Goal: Task Accomplishment & Management: Use online tool/utility

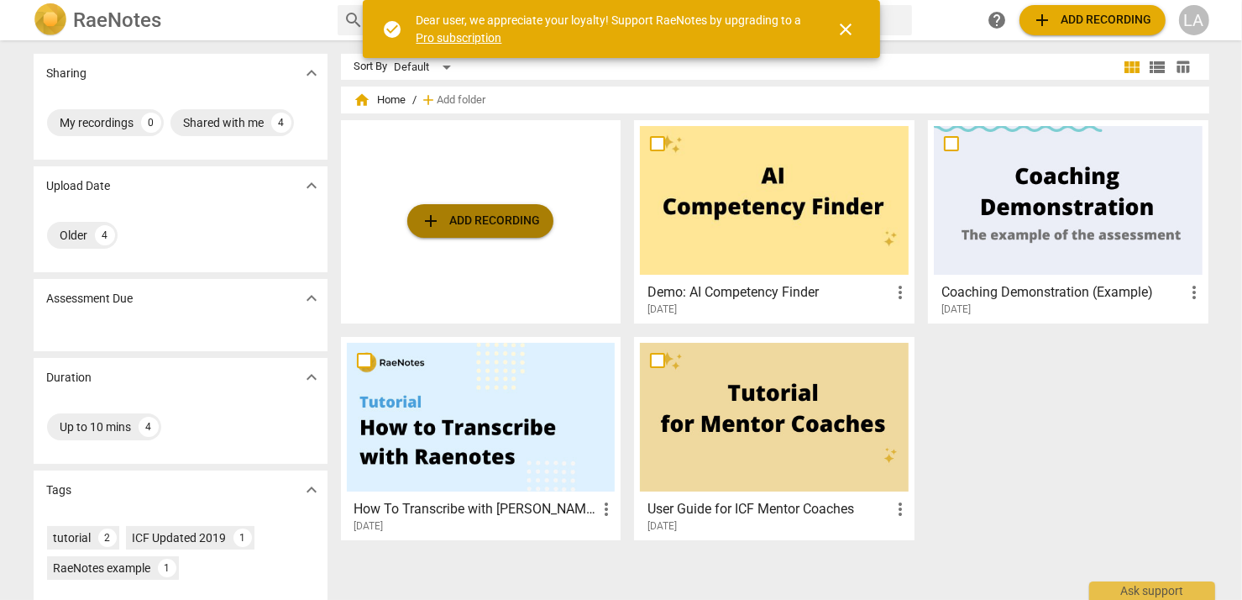
click at [481, 219] on span "add Add recording" at bounding box center [480, 221] width 119 height 20
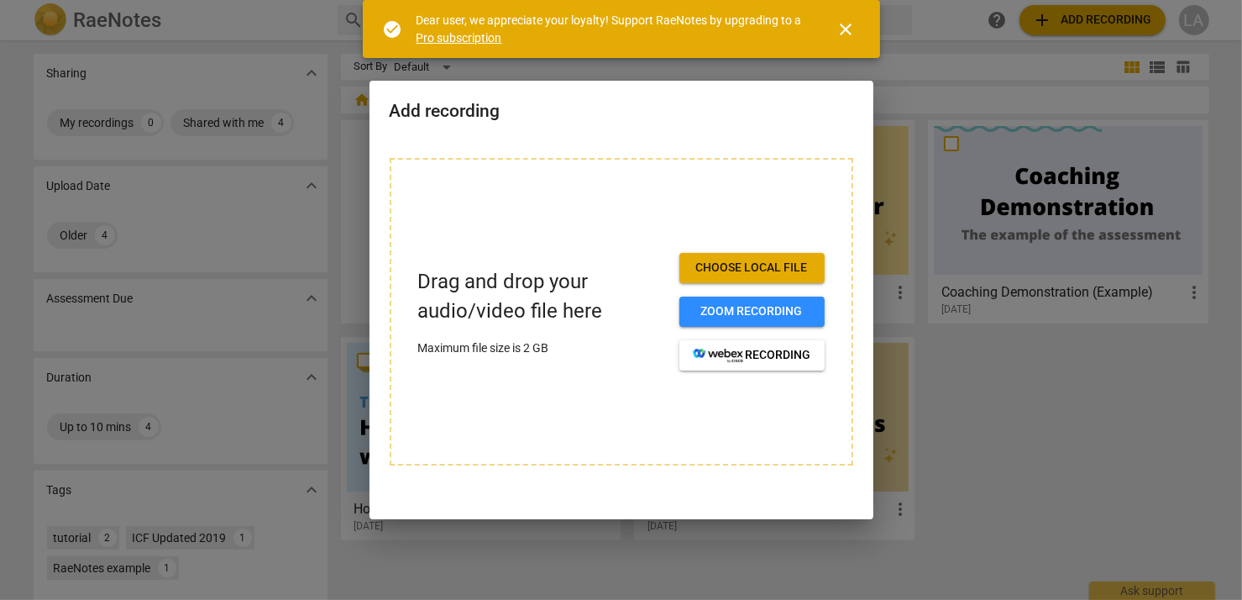
click at [782, 266] on span "Choose local file" at bounding box center [752, 267] width 118 height 17
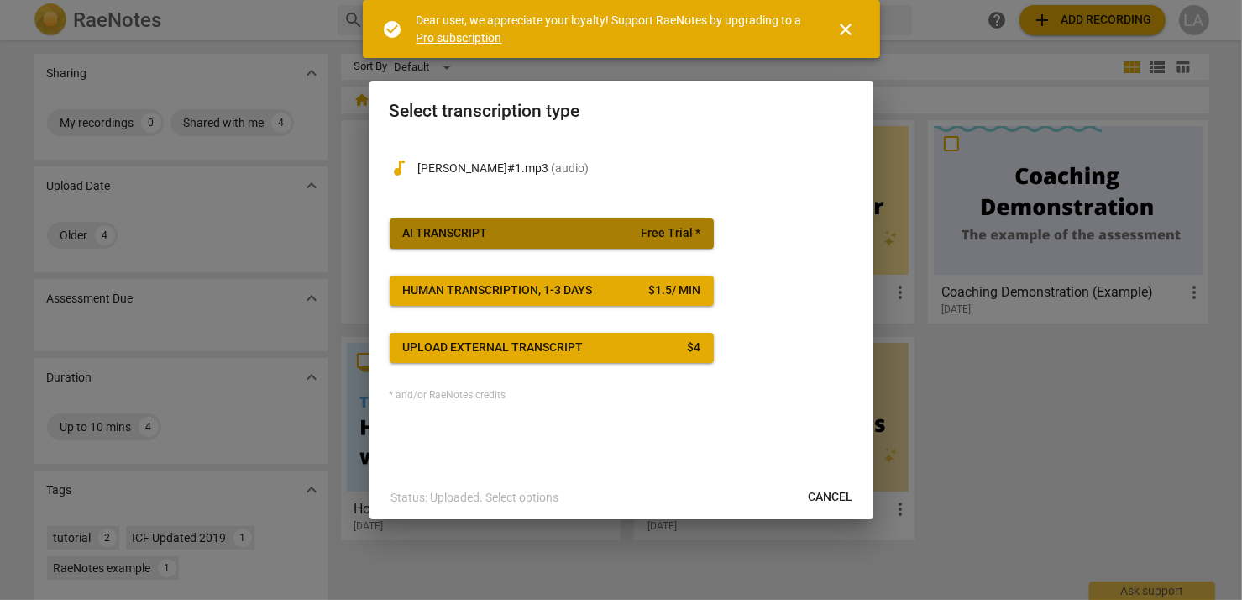
click at [566, 238] on span "AI Transcript Free Trial *" at bounding box center [551, 233] width 297 height 17
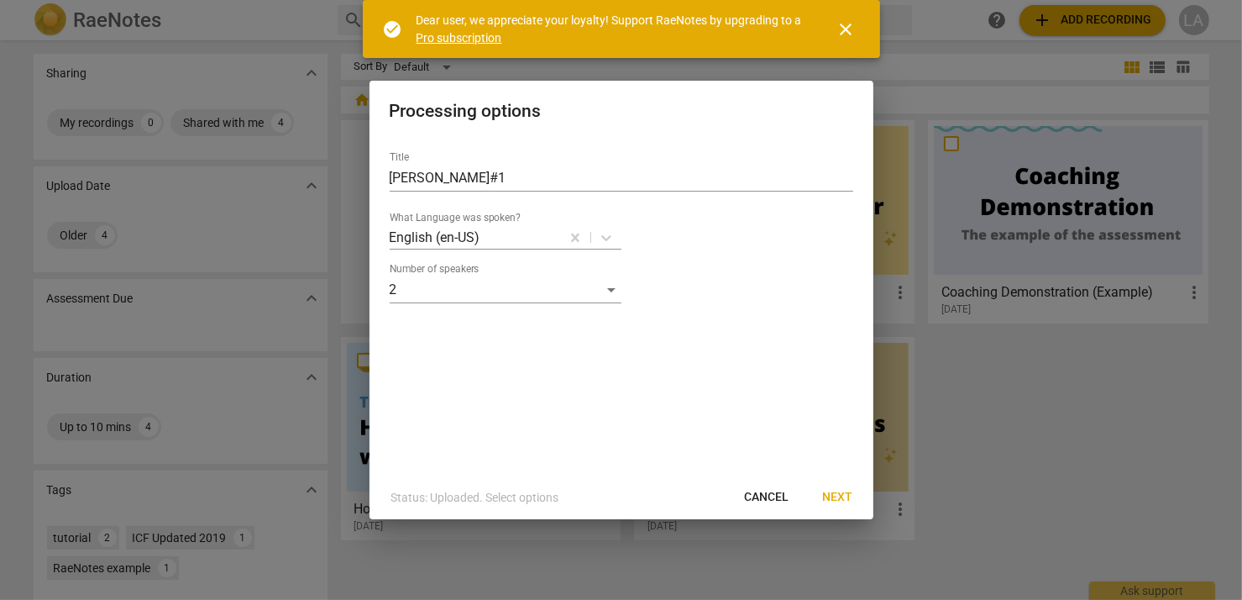
click at [829, 497] on span "Next" at bounding box center [838, 497] width 30 height 17
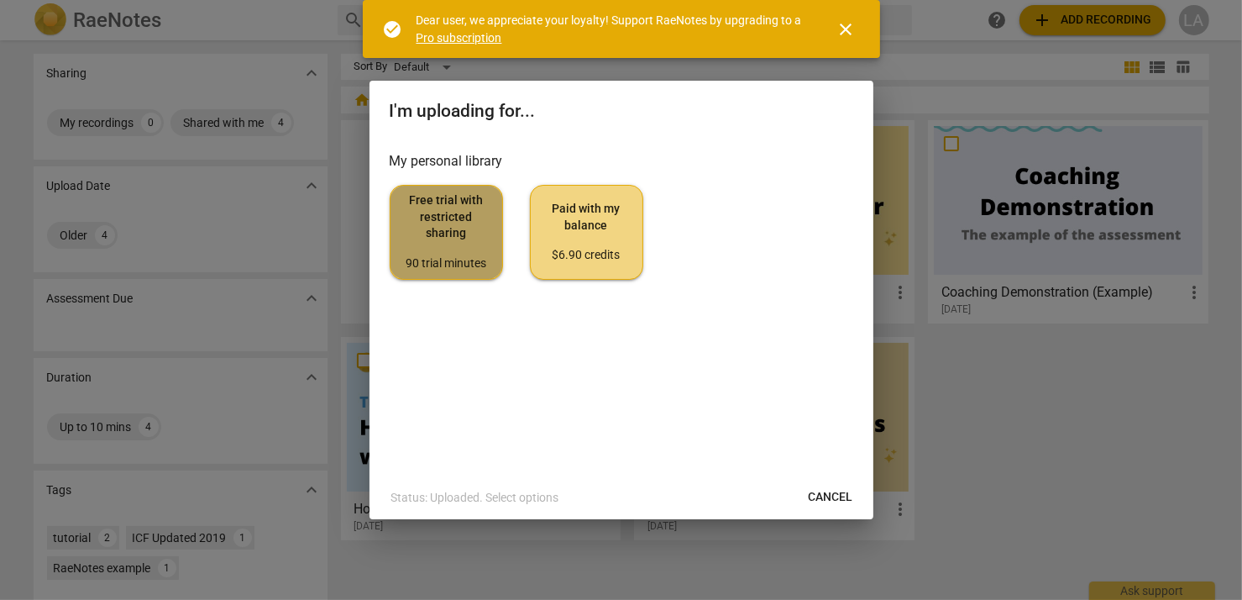
click at [470, 234] on span "Free trial with restricted sharing 90 trial minutes" at bounding box center [446, 231] width 85 height 79
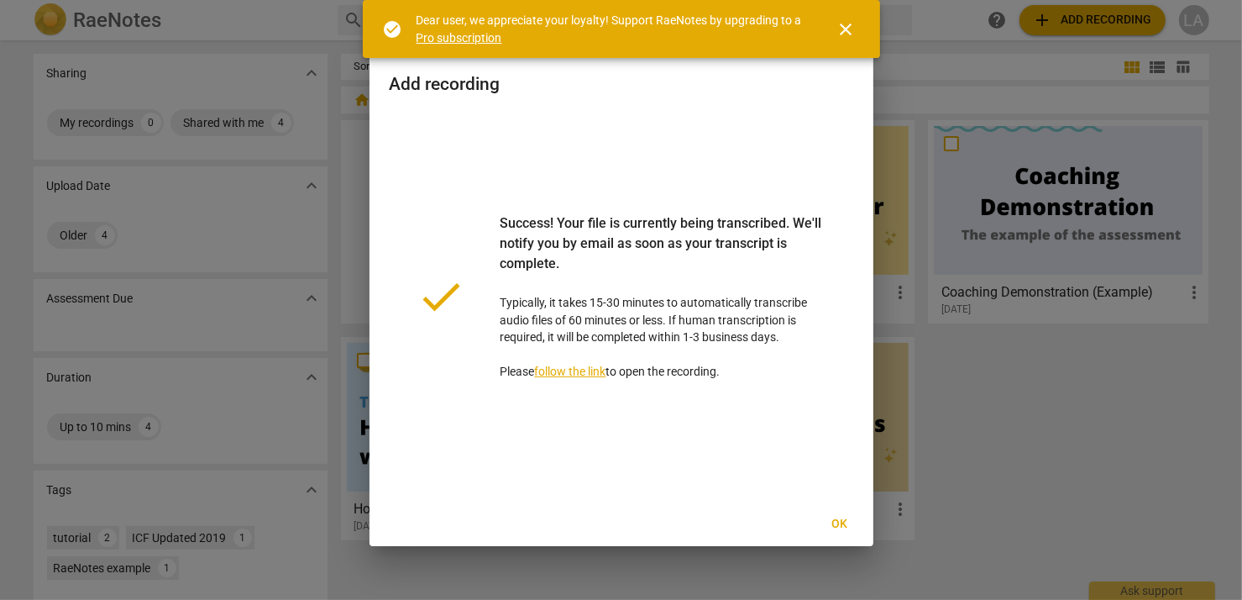
click at [840, 521] on span "Ok" at bounding box center [839, 524] width 27 height 17
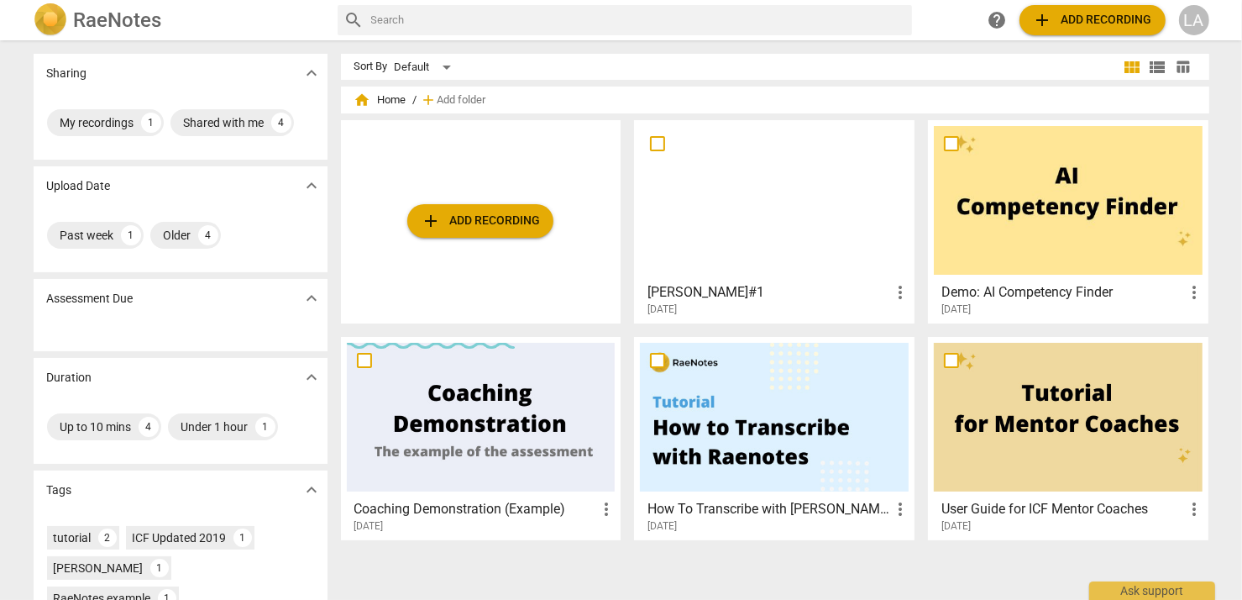
click at [820, 259] on div at bounding box center [774, 200] width 269 height 149
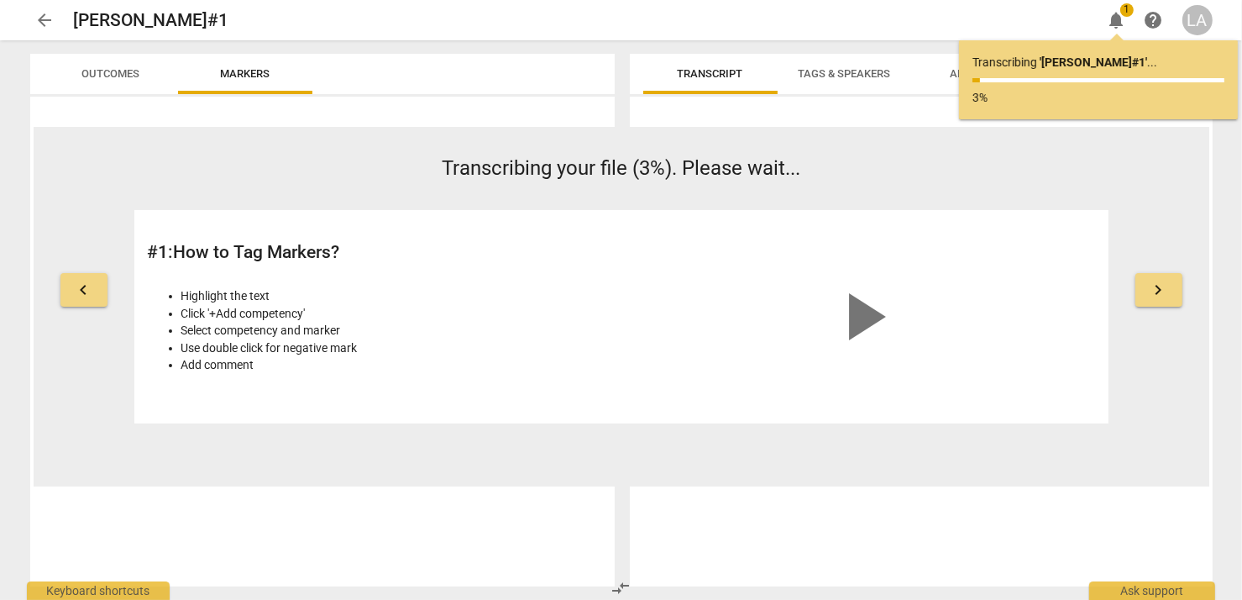
click at [42, 19] on span "arrow_back" at bounding box center [45, 20] width 20 height 20
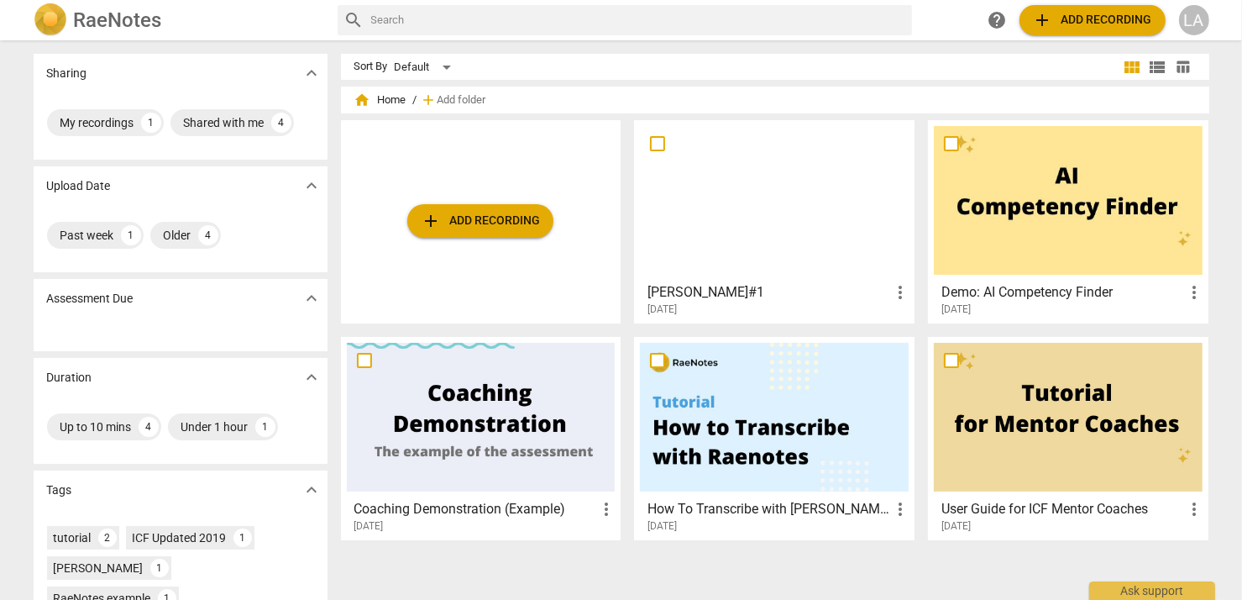
click at [803, 217] on div at bounding box center [774, 200] width 269 height 149
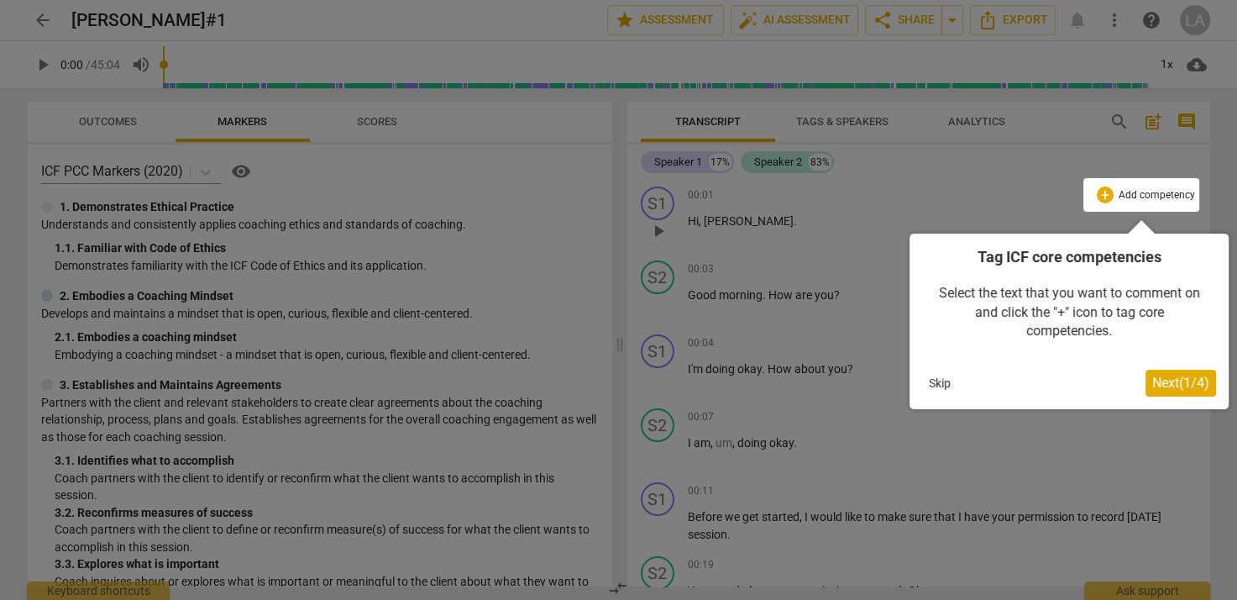
click at [941, 382] on button "Skip" at bounding box center [939, 382] width 35 height 25
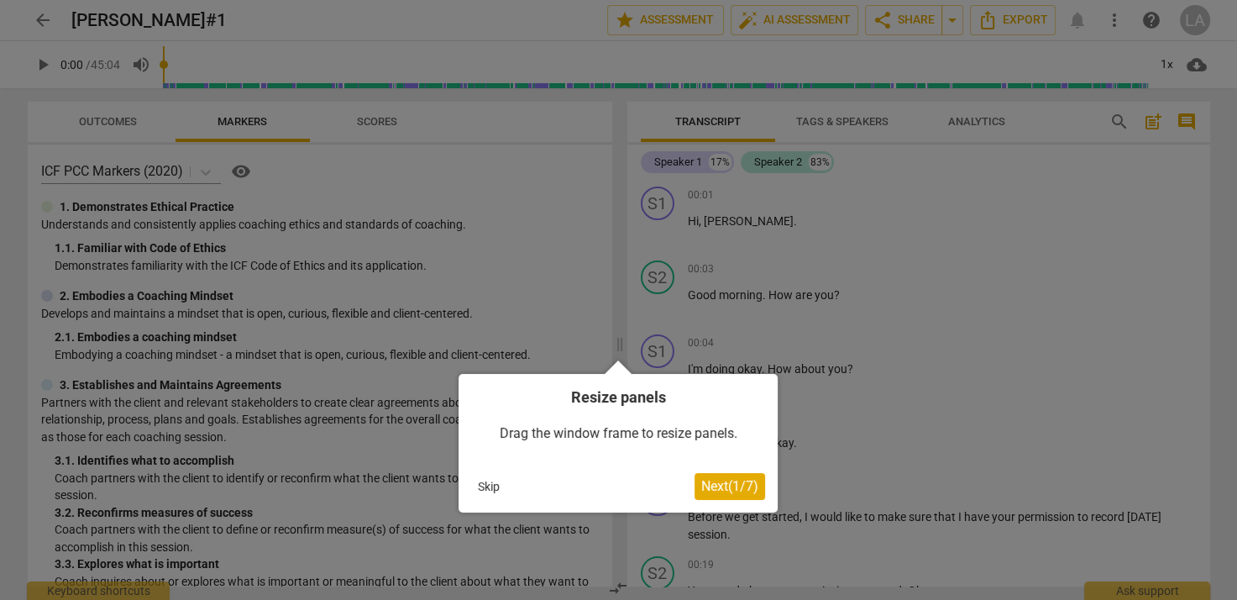
click at [492, 484] on button "Skip" at bounding box center [488, 486] width 35 height 25
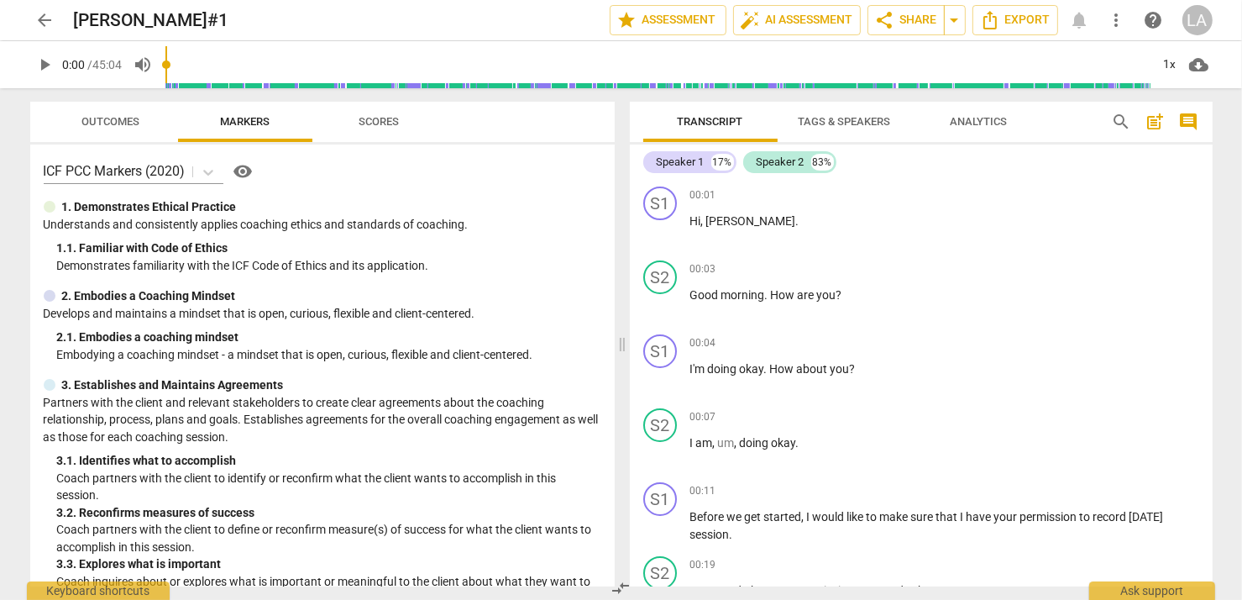
click at [380, 122] on span "Scores" at bounding box center [379, 121] width 40 height 13
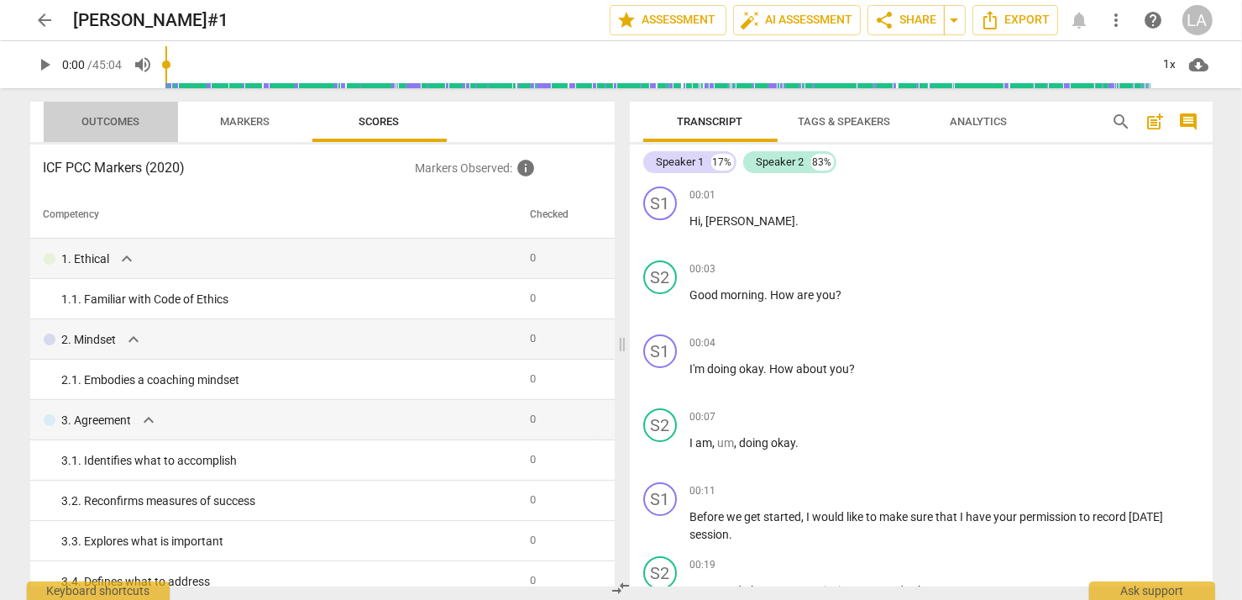
click at [118, 121] on span "Outcomes" at bounding box center [110, 121] width 58 height 13
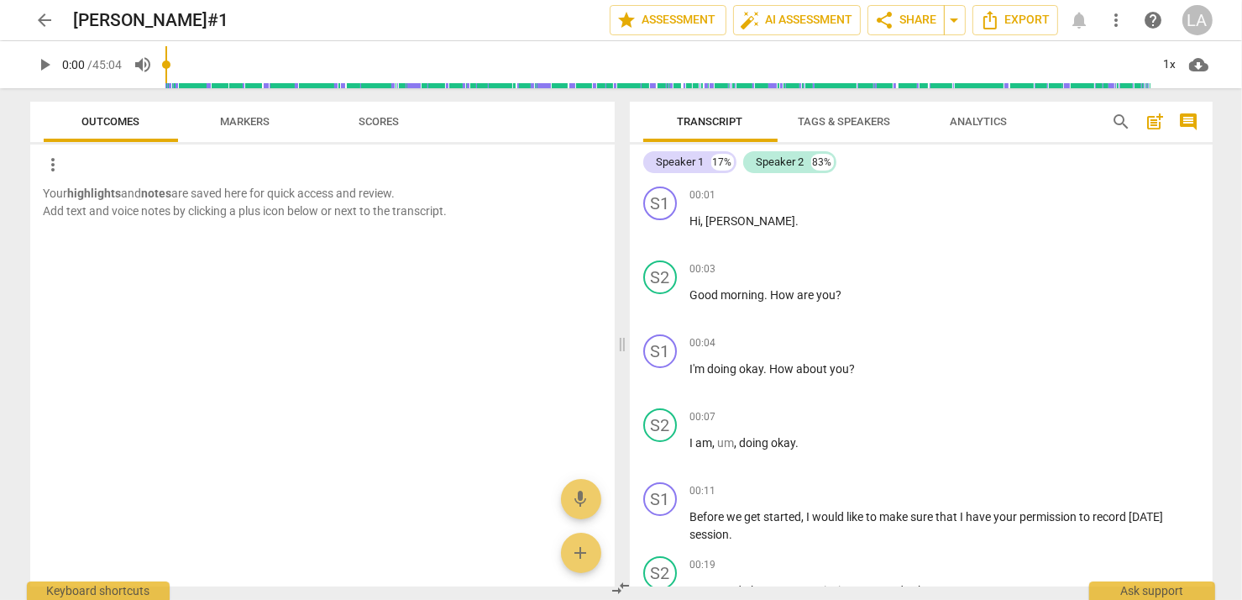
click at [241, 119] on span "Markers" at bounding box center [245, 121] width 50 height 13
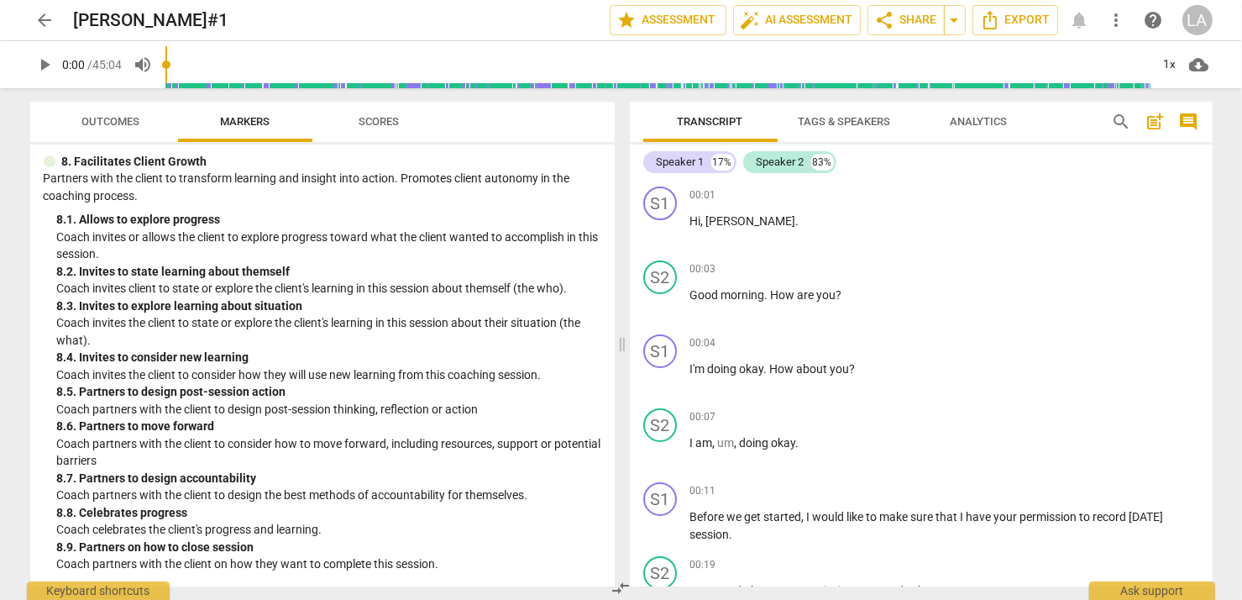
click at [1123, 24] on span "more_vert" at bounding box center [1117, 20] width 20 height 20
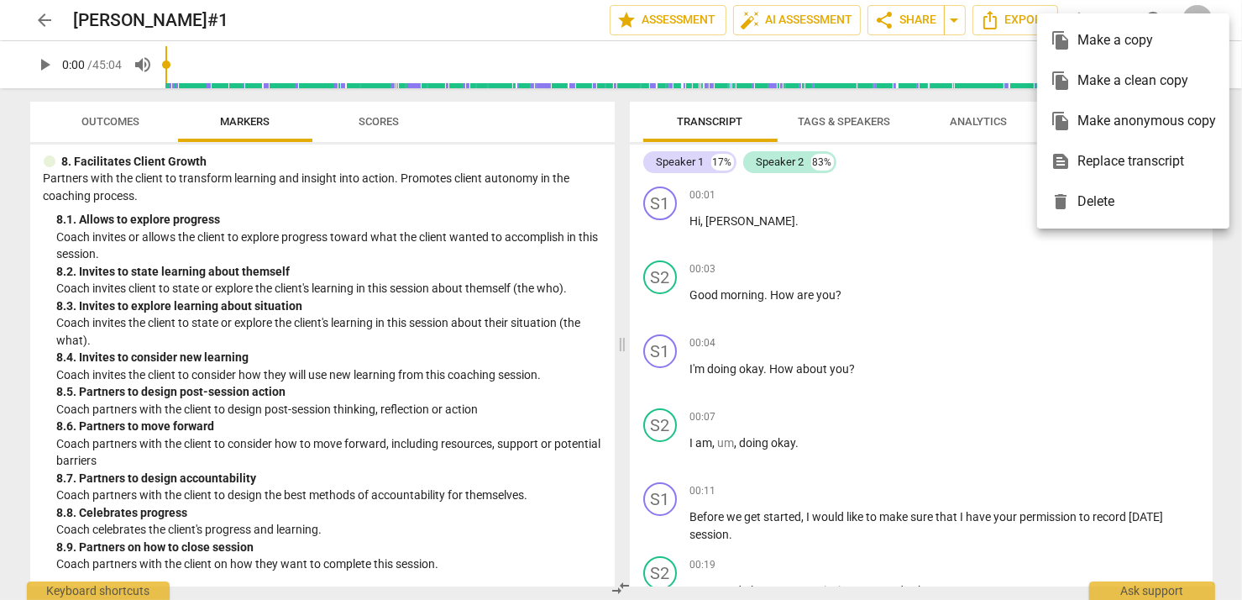
click at [952, 212] on div at bounding box center [621, 300] width 1242 height 600
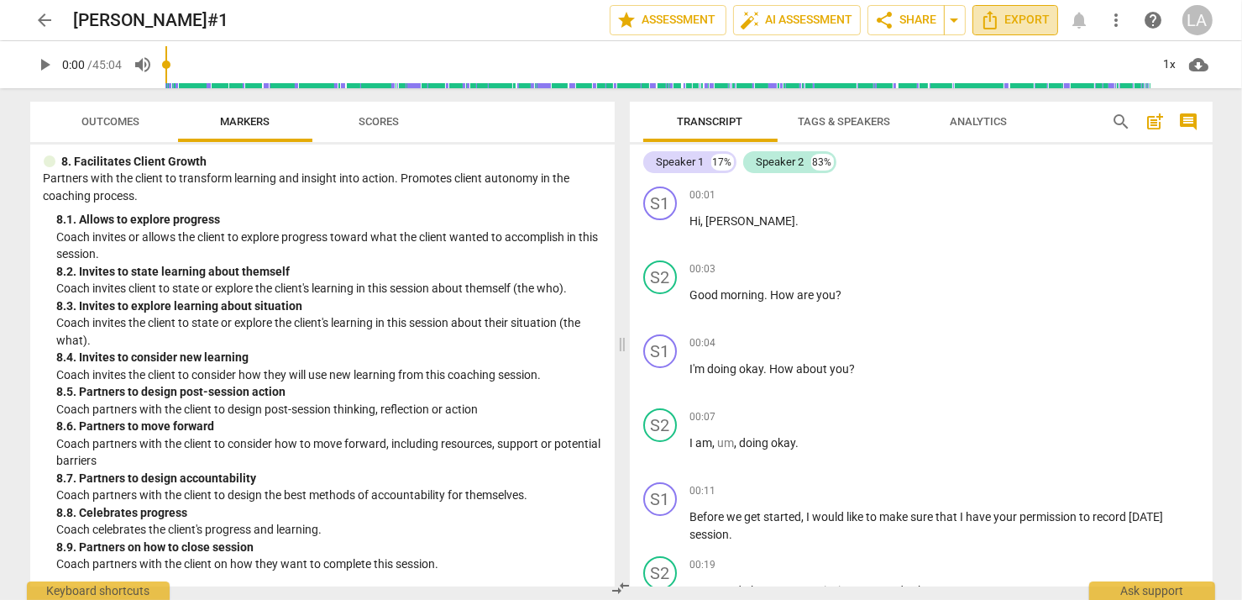
click at [1006, 21] on span "Export" at bounding box center [1015, 20] width 71 height 20
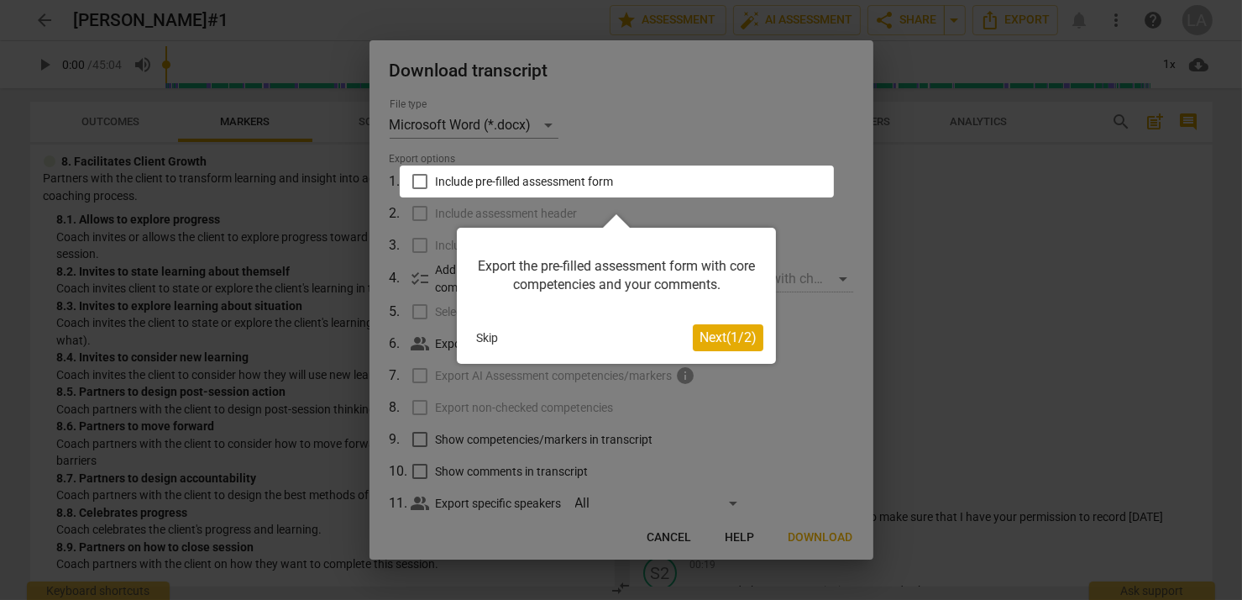
click at [485, 335] on button "Skip" at bounding box center [486, 337] width 35 height 25
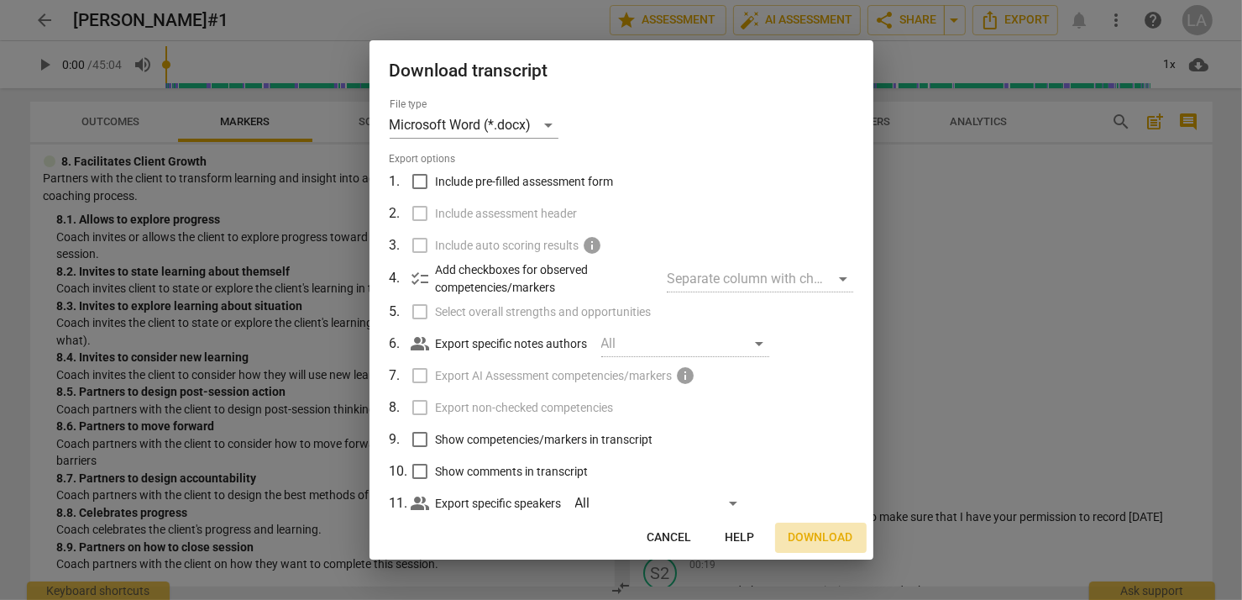
click at [814, 534] on span "Download" at bounding box center [820, 537] width 65 height 17
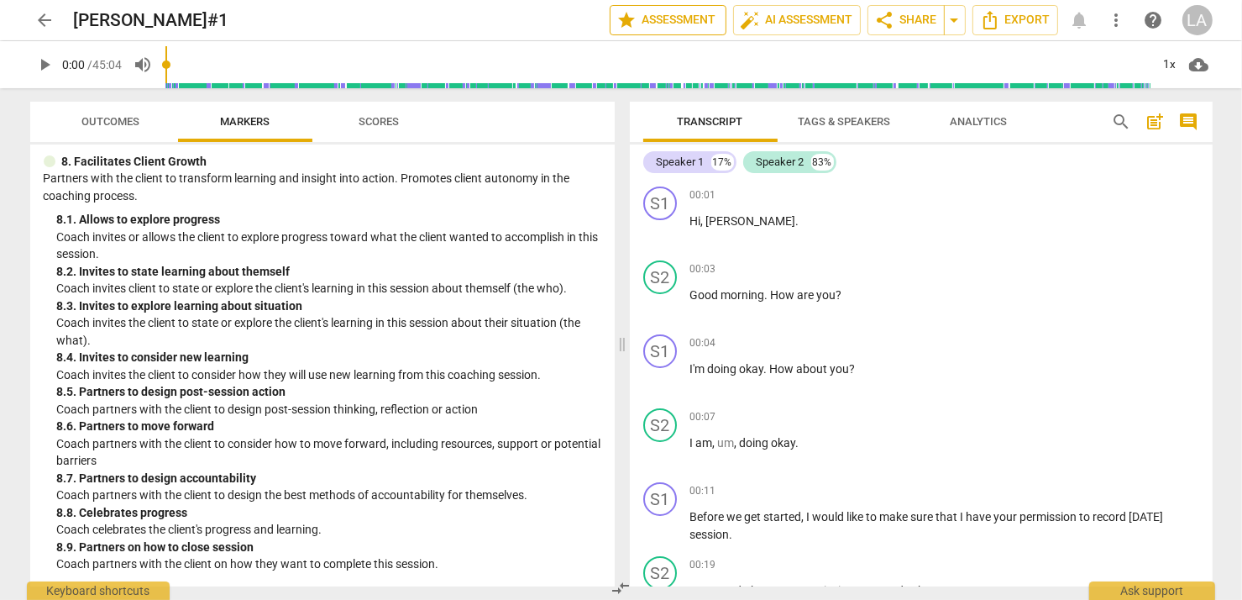
click at [694, 21] on span "star Assessment" at bounding box center [668, 20] width 102 height 20
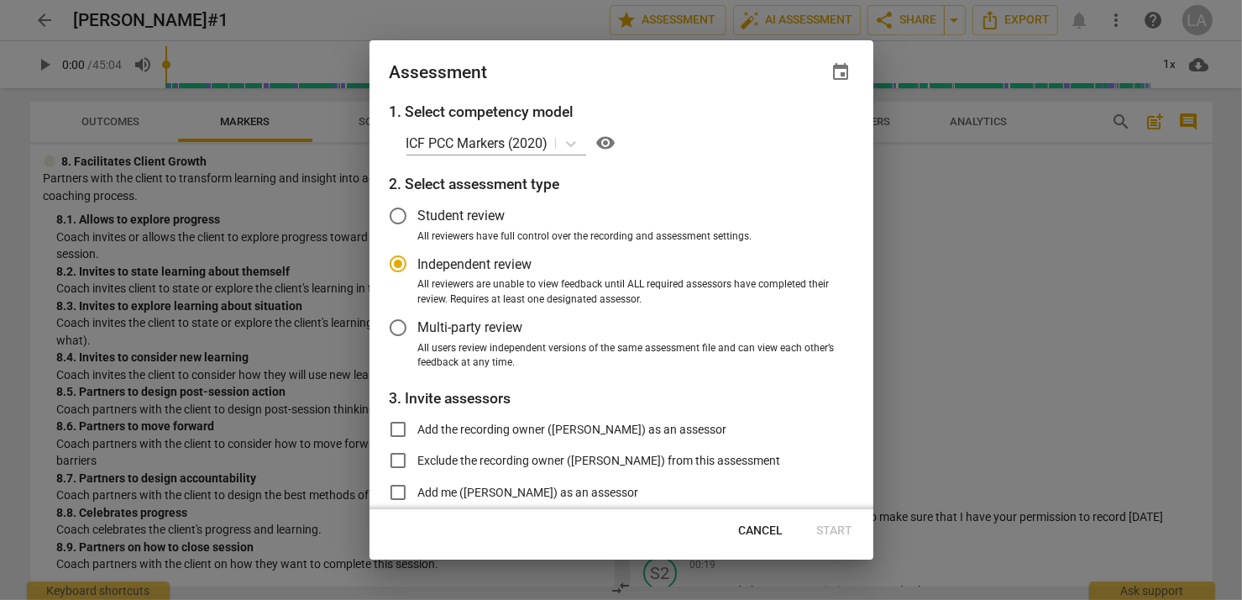
click at [740, 529] on span "Cancel" at bounding box center [761, 530] width 45 height 17
radio input "false"
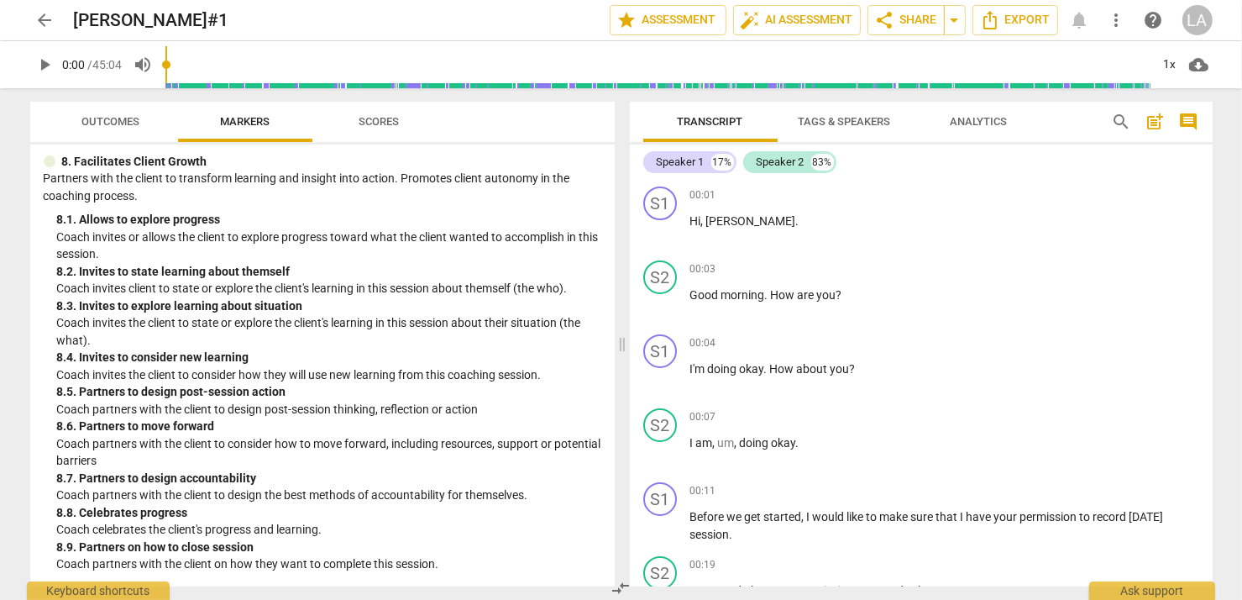
click at [977, 118] on span "Analytics" at bounding box center [978, 121] width 57 height 13
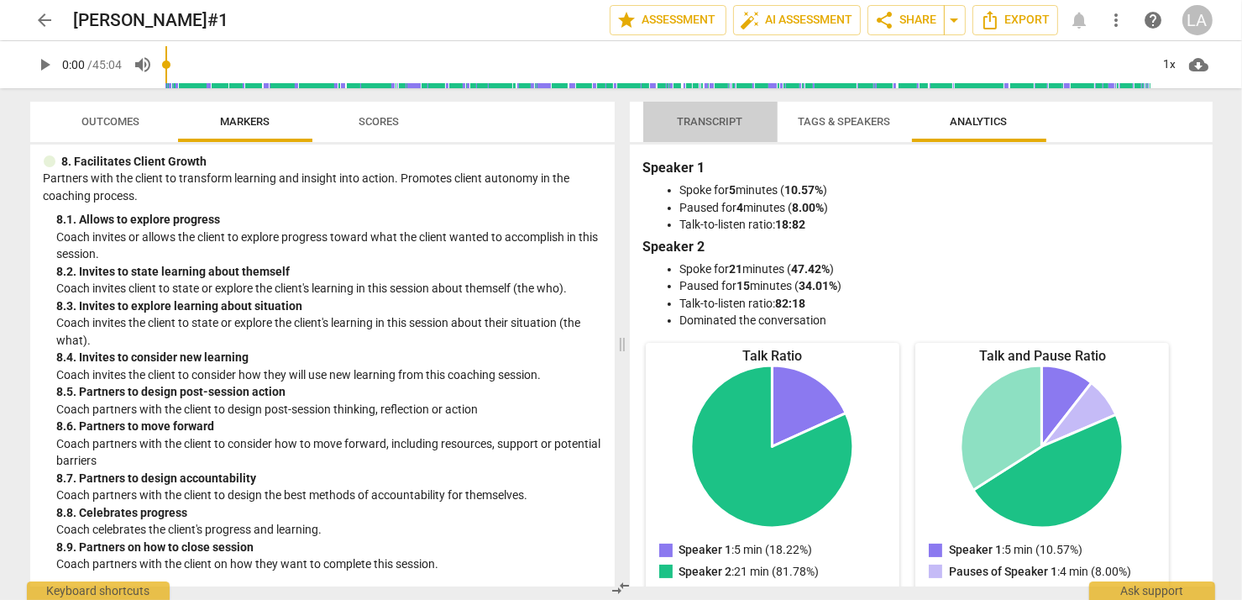
click at [712, 120] on span "Transcript" at bounding box center [710, 121] width 65 height 13
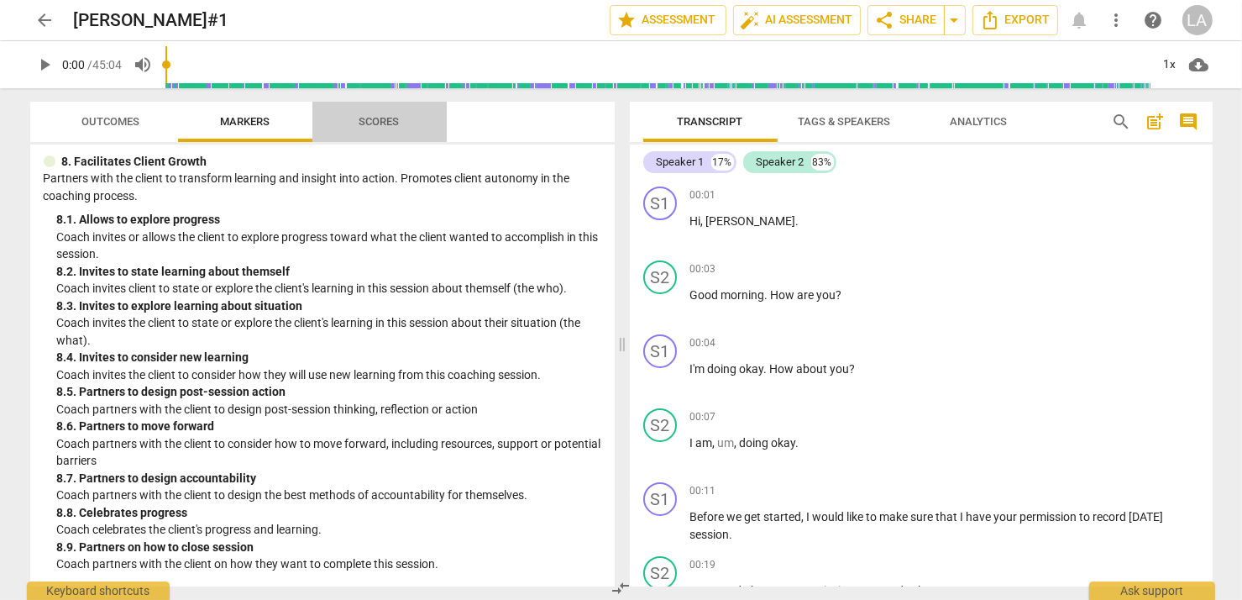
click at [389, 120] on span "Scores" at bounding box center [379, 121] width 40 height 13
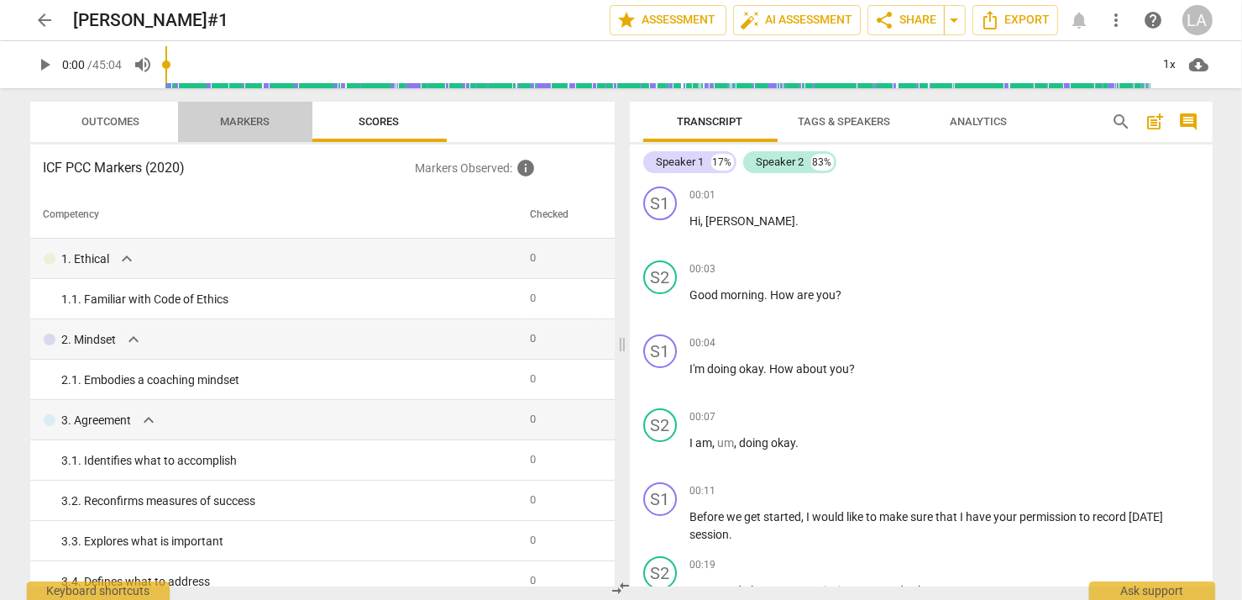
click at [250, 119] on span "Markers" at bounding box center [245, 121] width 50 height 13
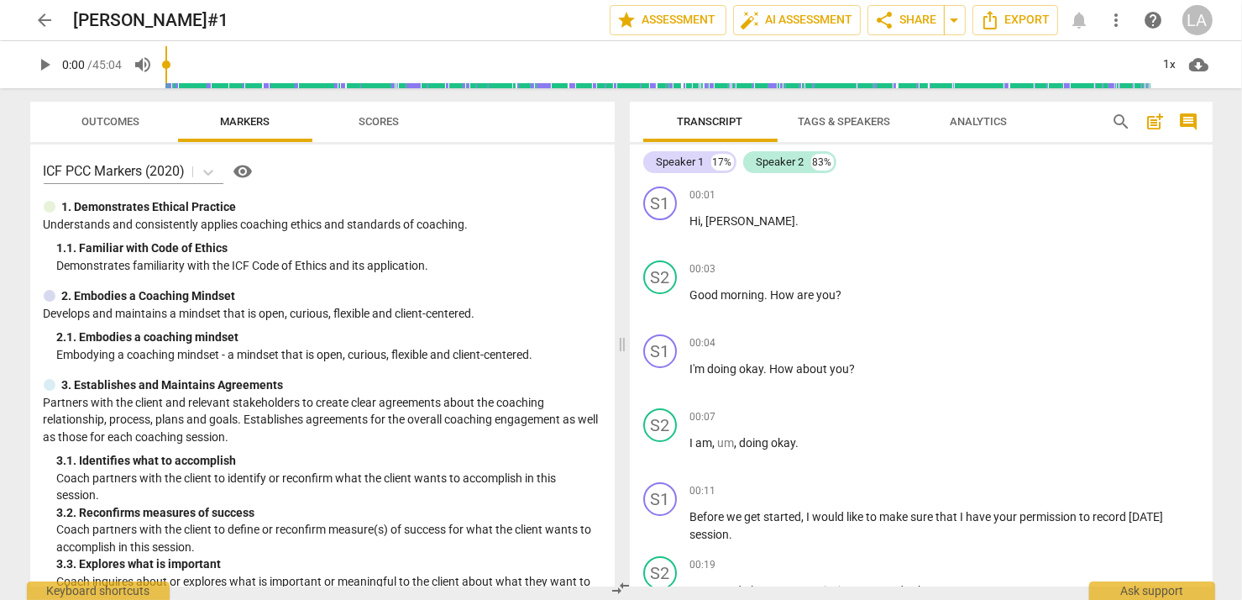
click at [1118, 18] on span "more_vert" at bounding box center [1117, 20] width 20 height 20
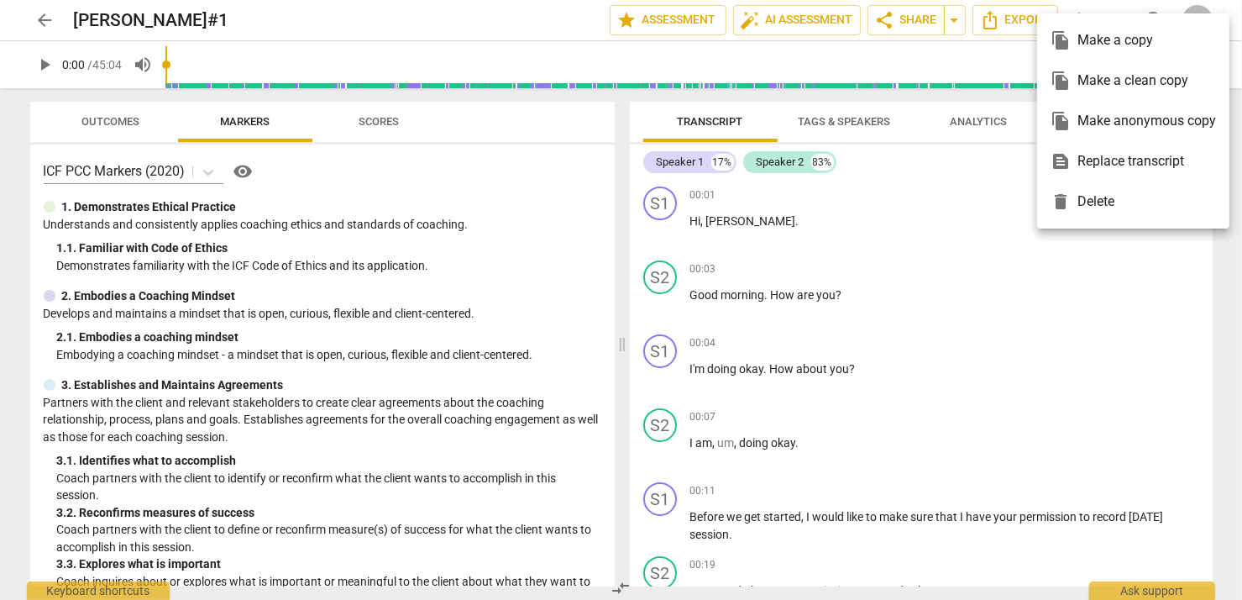
click at [957, 246] on div at bounding box center [621, 300] width 1242 height 600
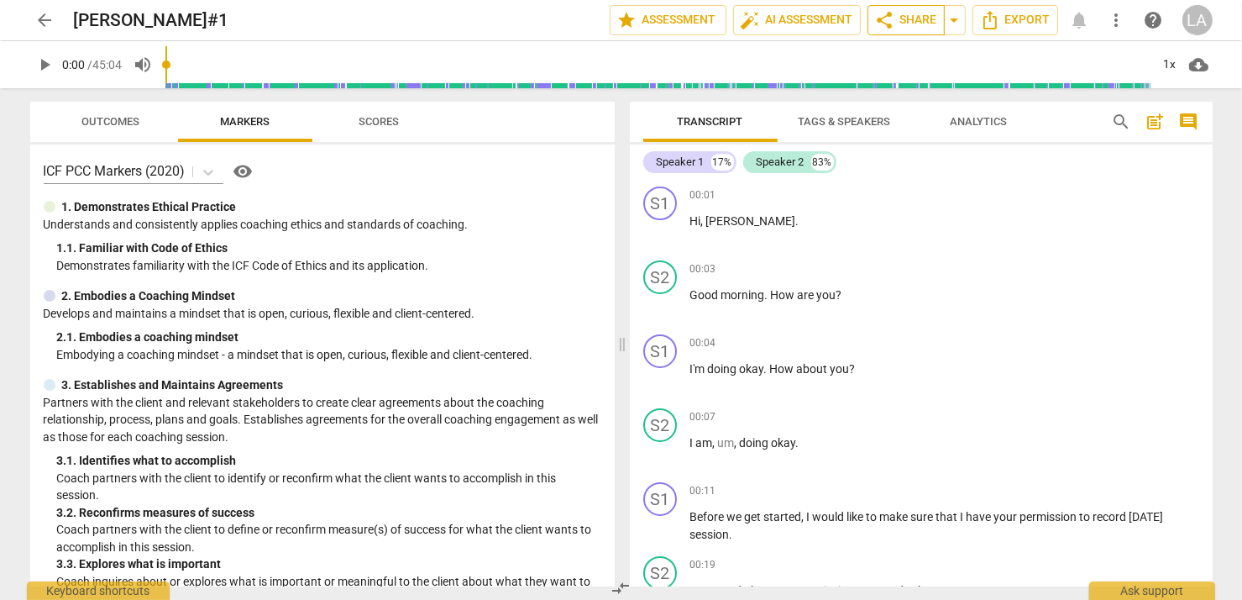
click at [921, 18] on span "share Share" at bounding box center [906, 20] width 62 height 20
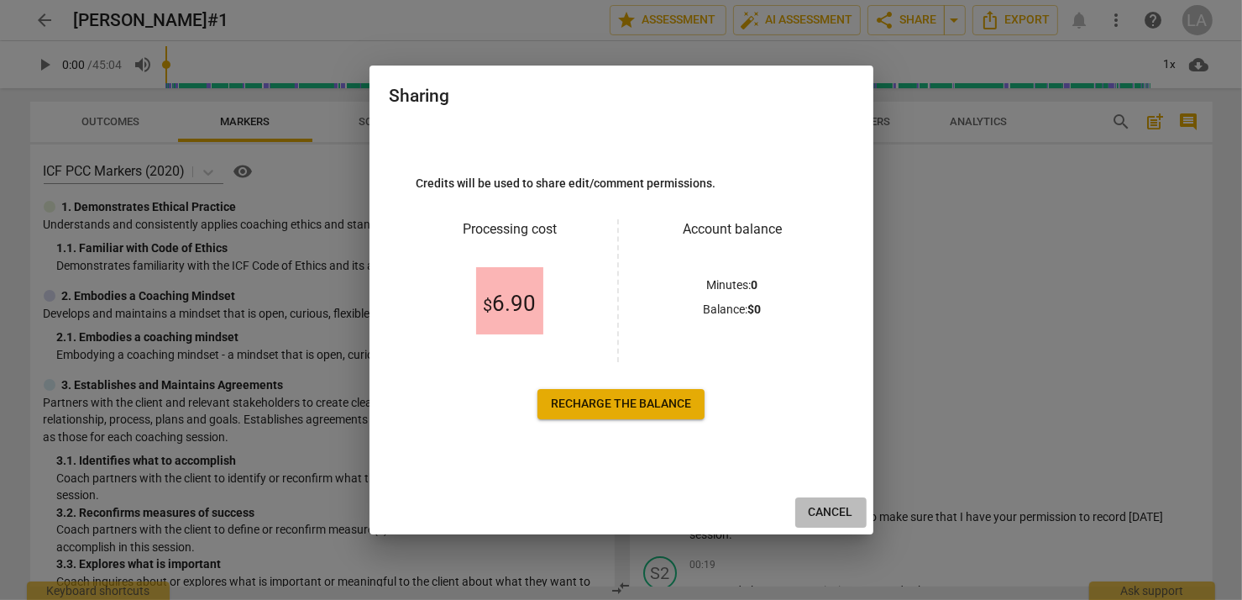
click at [836, 508] on span "Cancel" at bounding box center [831, 512] width 45 height 17
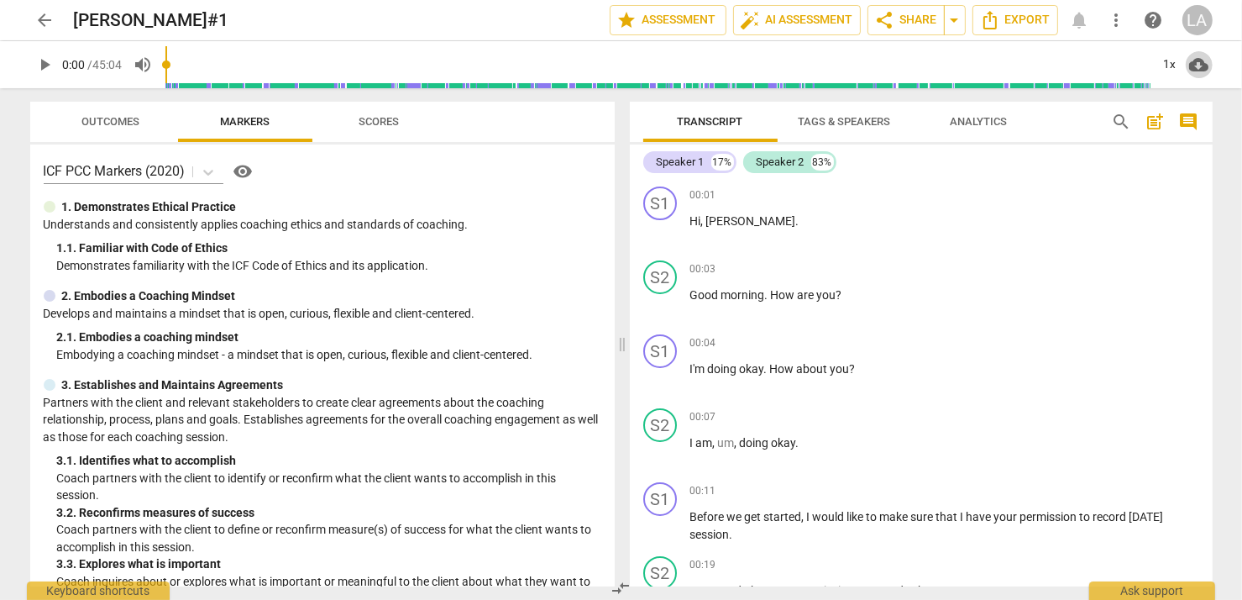
click at [1201, 65] on span "cloud_download" at bounding box center [1199, 65] width 20 height 20
click at [992, 297] on div at bounding box center [621, 300] width 1242 height 600
click at [1110, 19] on span "more_vert" at bounding box center [1117, 20] width 20 height 20
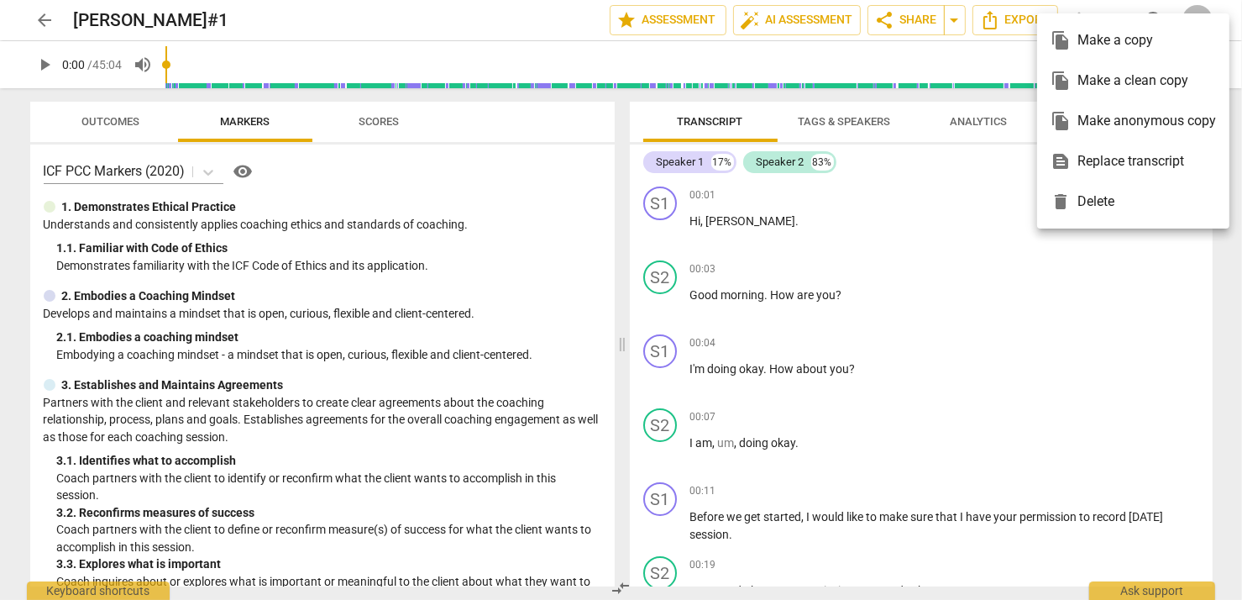
click at [939, 270] on div at bounding box center [621, 300] width 1242 height 600
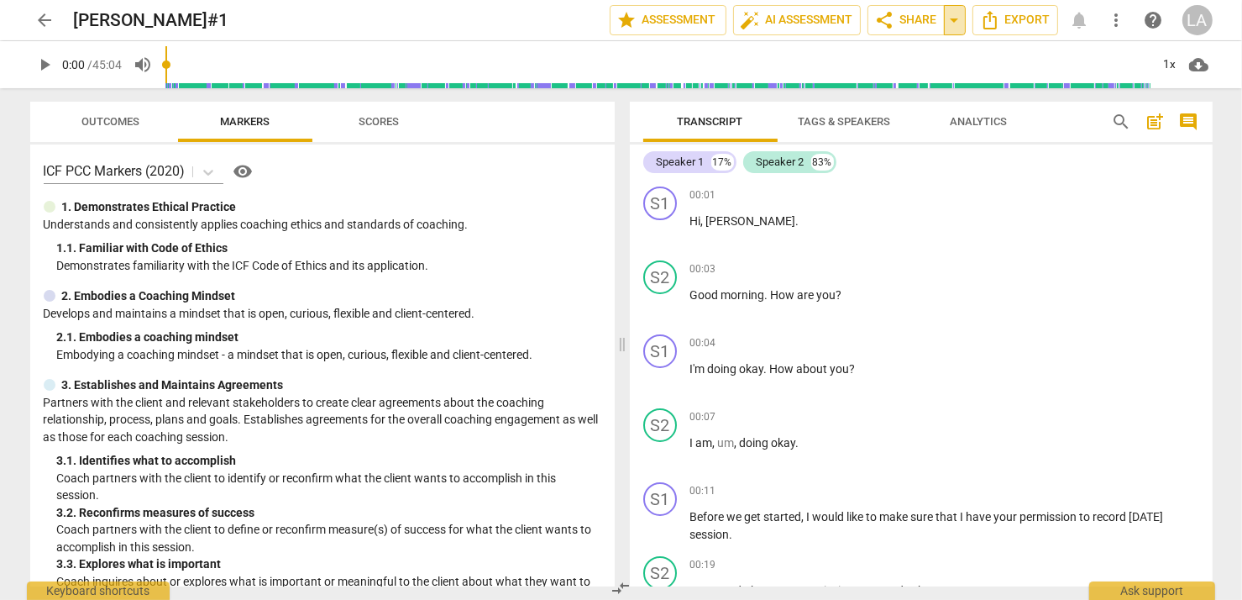
click at [957, 18] on span "arrow_drop_down" at bounding box center [955, 20] width 20 height 20
click at [1150, 124] on span "post_add" at bounding box center [1155, 122] width 20 height 20
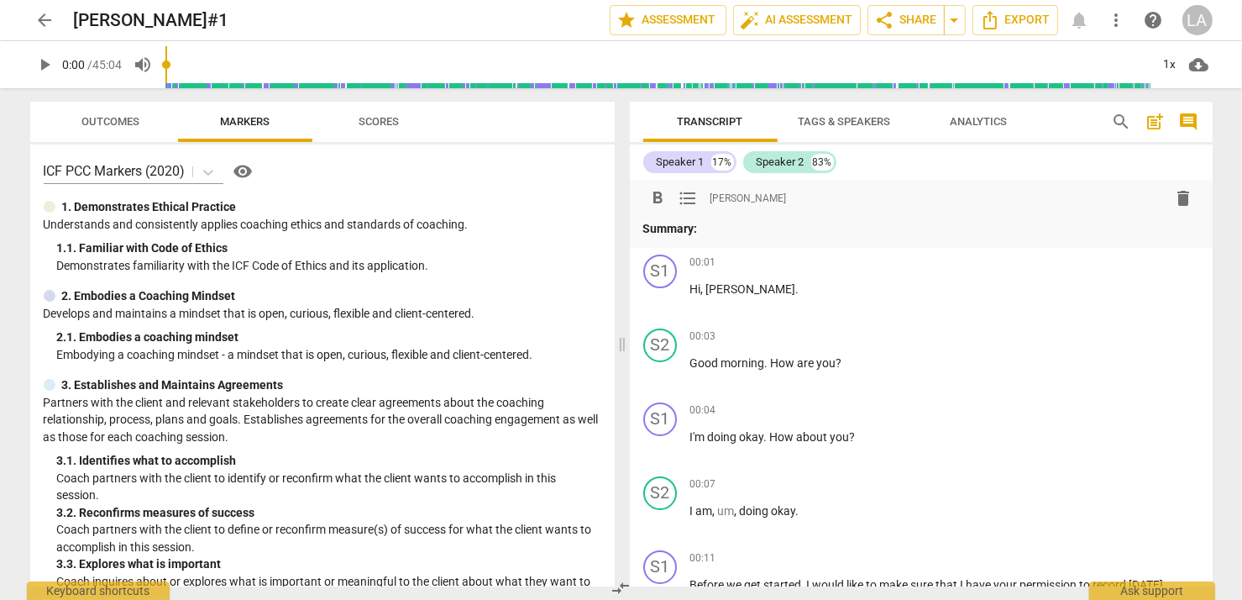
click at [524, 170] on div "ICF PCC Markers (2020) visibility" at bounding box center [323, 171] width 558 height 27
click at [1225, 101] on div "arrow_back [PERSON_NAME]#1 edit star Assessment auto_fix_high AI Assessment sha…" at bounding box center [621, 300] width 1242 height 600
click at [1180, 197] on span "delete" at bounding box center [1184, 198] width 20 height 20
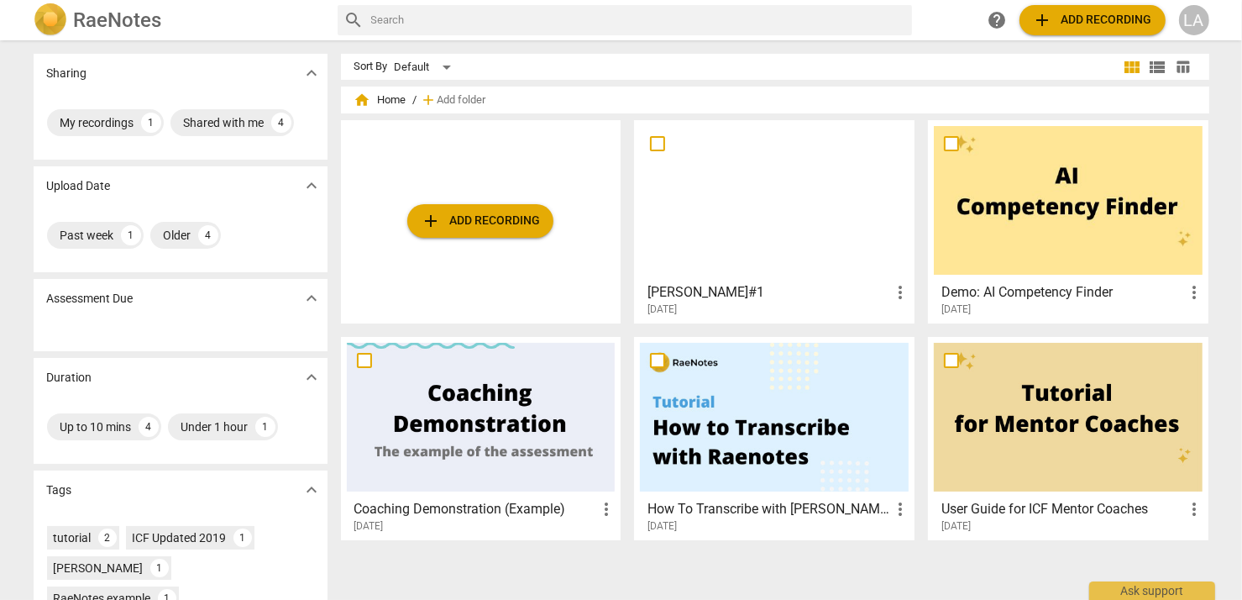
click at [405, 394] on div at bounding box center [481, 417] width 269 height 149
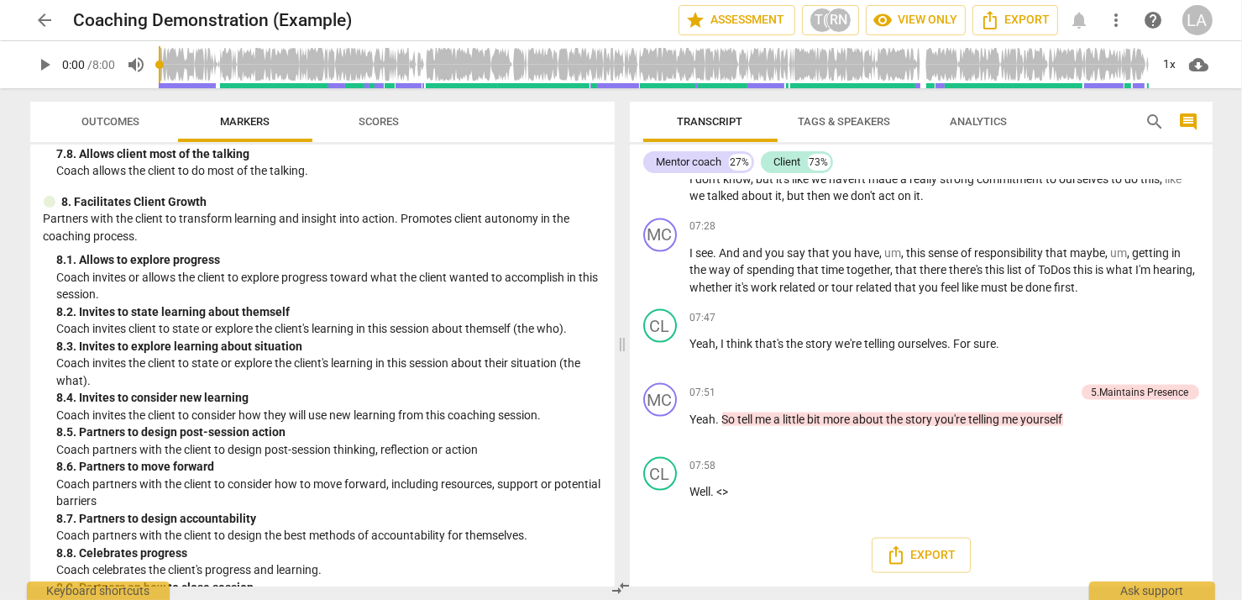
scroll to position [1839, 0]
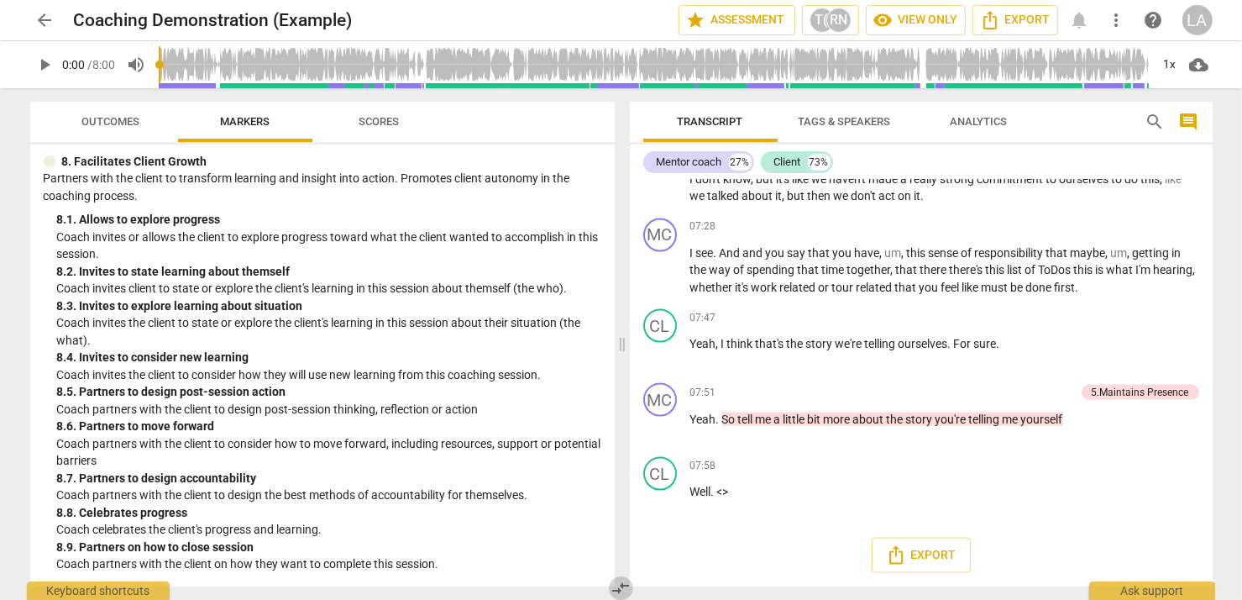
click at [625, 584] on span "compare_arrows" at bounding box center [620, 588] width 20 height 20
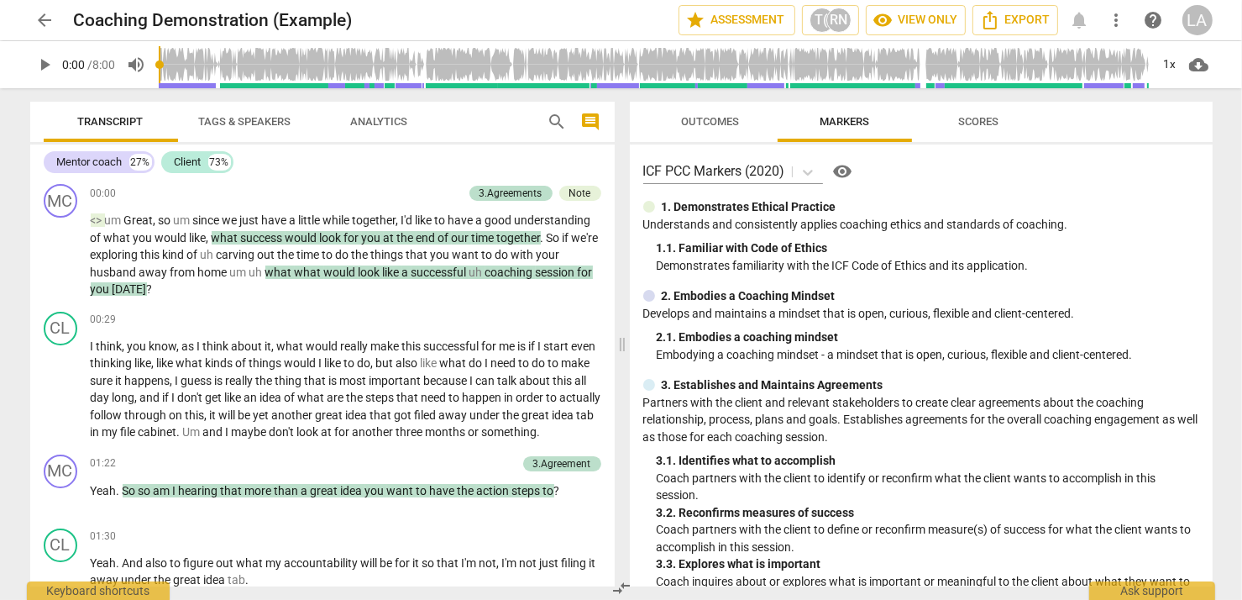
scroll to position [0, 0]
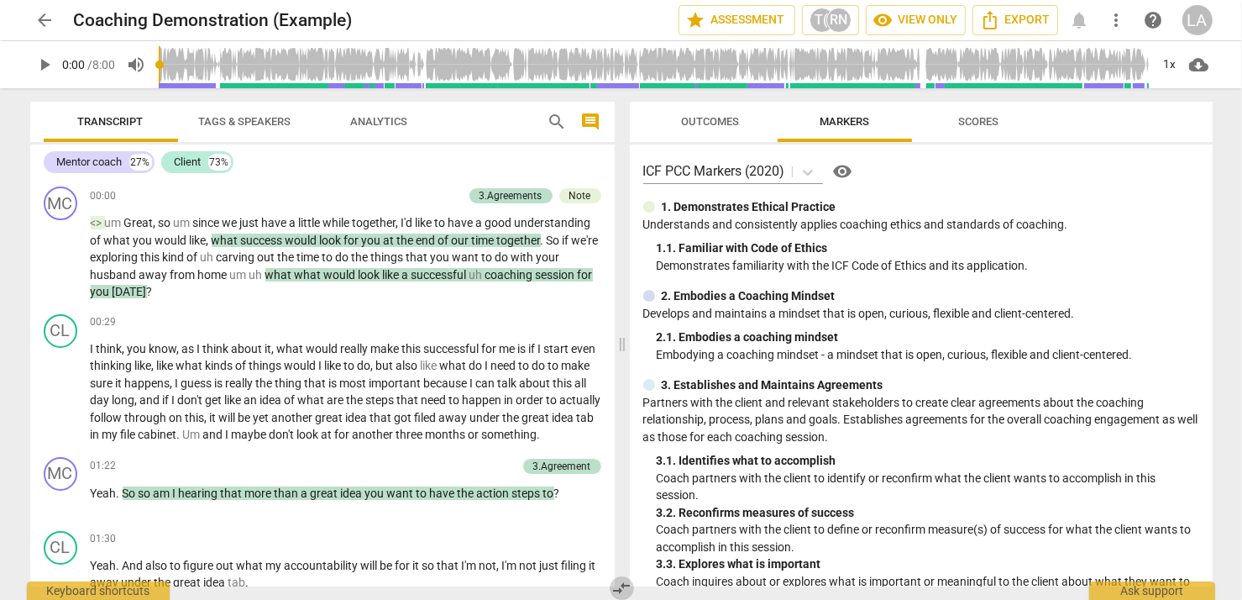
click at [625, 582] on span "compare_arrows" at bounding box center [621, 588] width 20 height 20
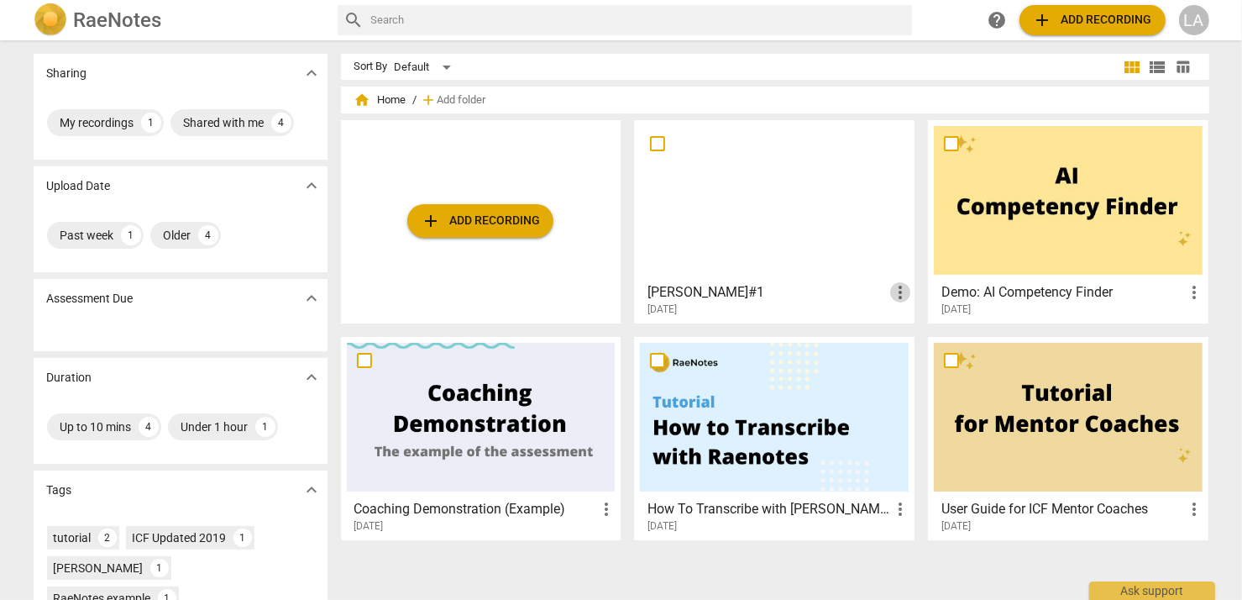
click at [902, 294] on span "more_vert" at bounding box center [900, 292] width 20 height 20
click at [514, 139] on div at bounding box center [621, 300] width 1242 height 600
